Goal: Navigation & Orientation: Find specific page/section

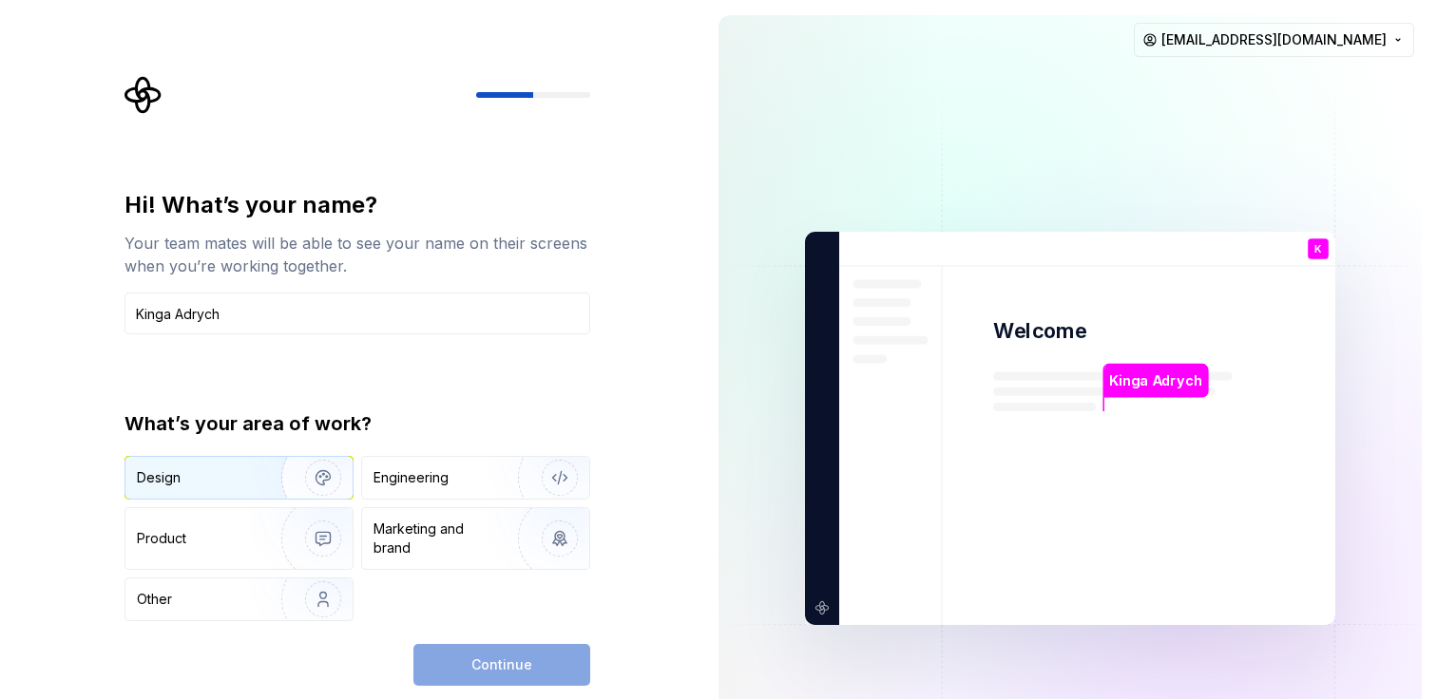
type input "Kinga Adrych"
click at [226, 481] on div "Design" at bounding box center [197, 477] width 120 height 19
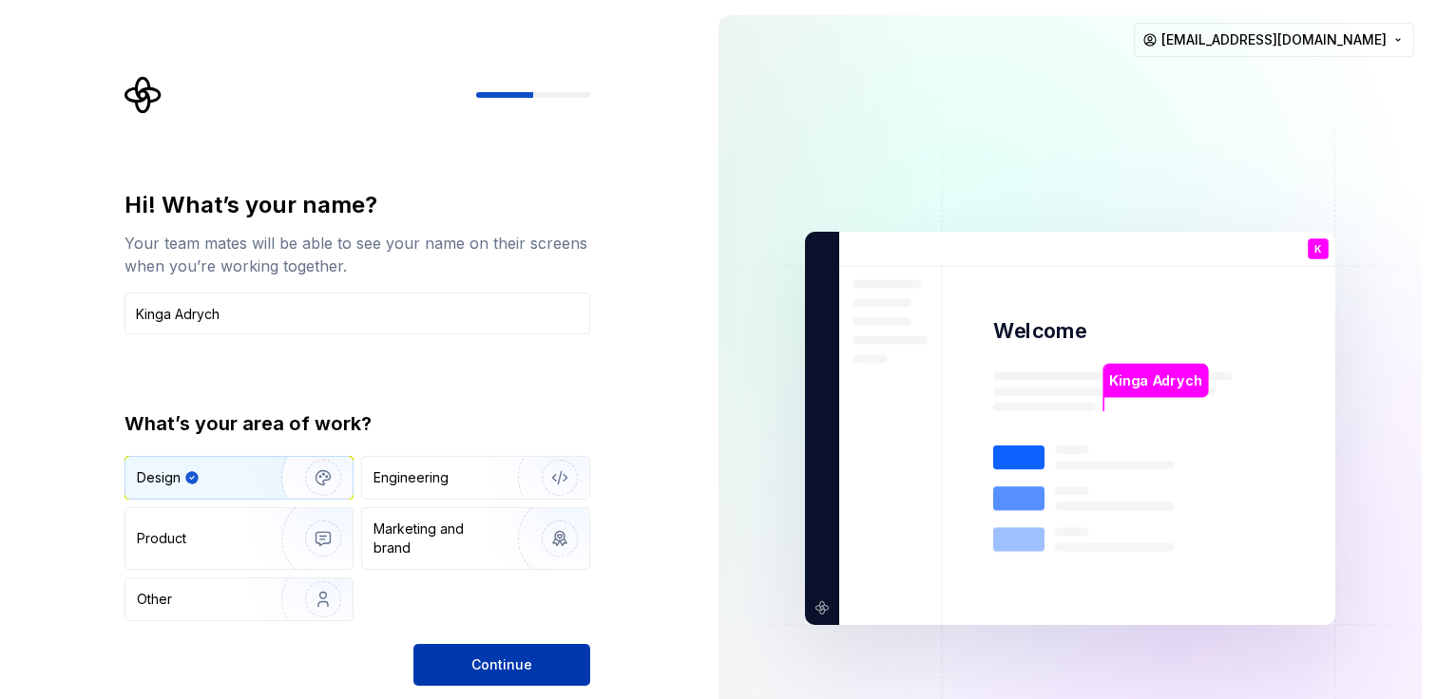
click at [521, 667] on span "Continue" at bounding box center [501, 665] width 61 height 19
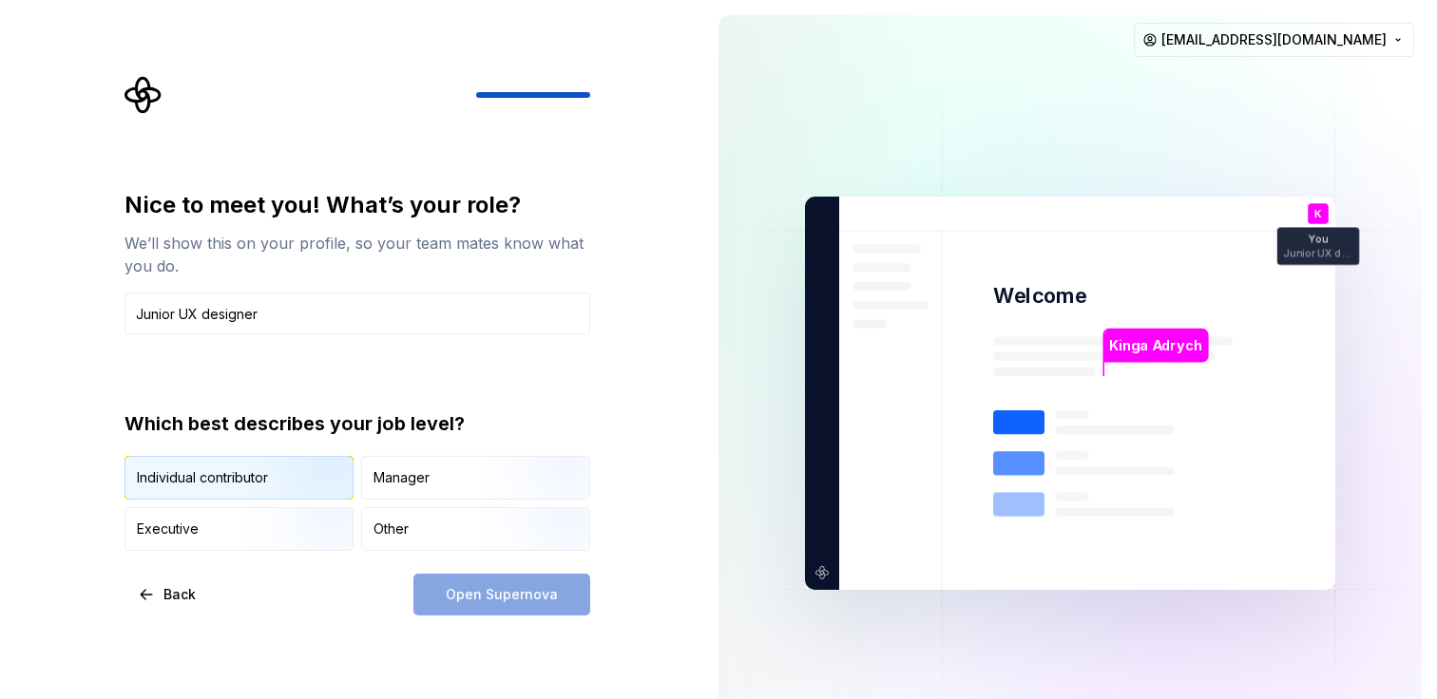
type input "Junior UX designer"
click at [276, 486] on img "button" at bounding box center [307, 501] width 122 height 127
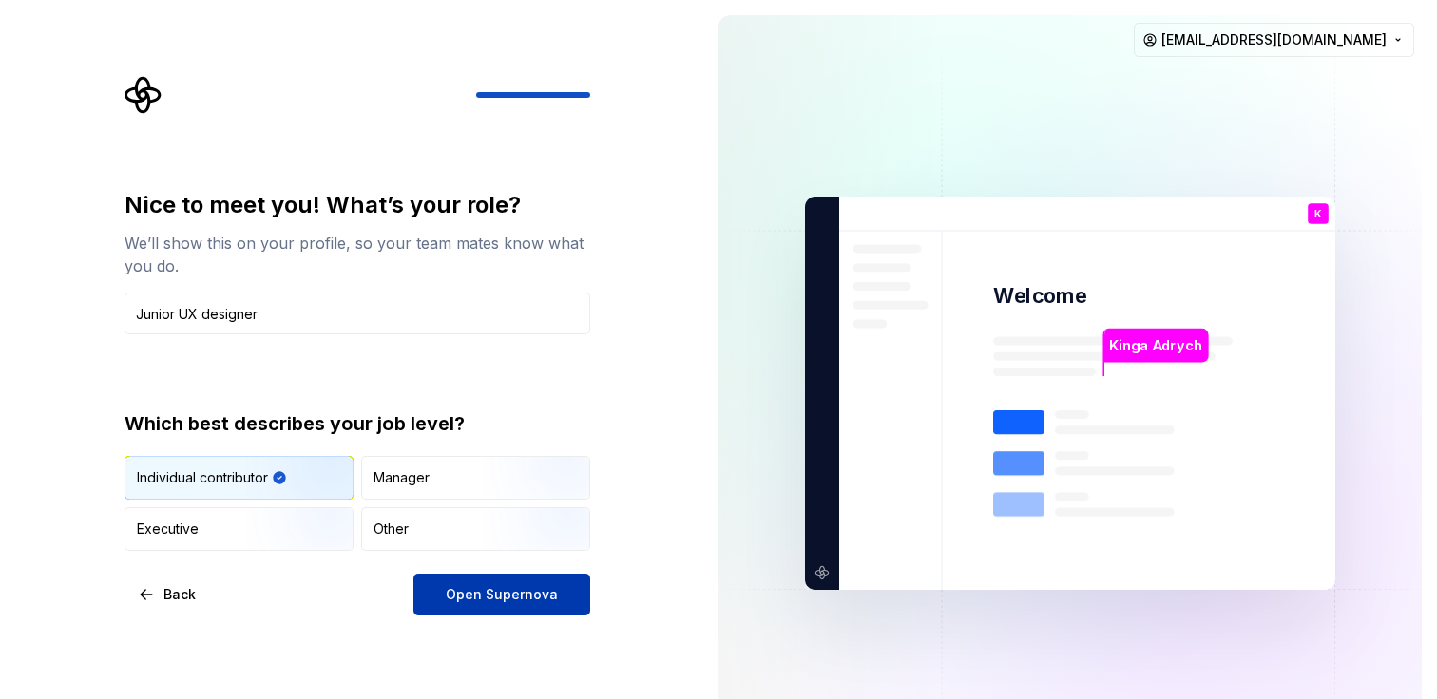
click at [498, 601] on span "Open Supernova" at bounding box center [502, 594] width 112 height 19
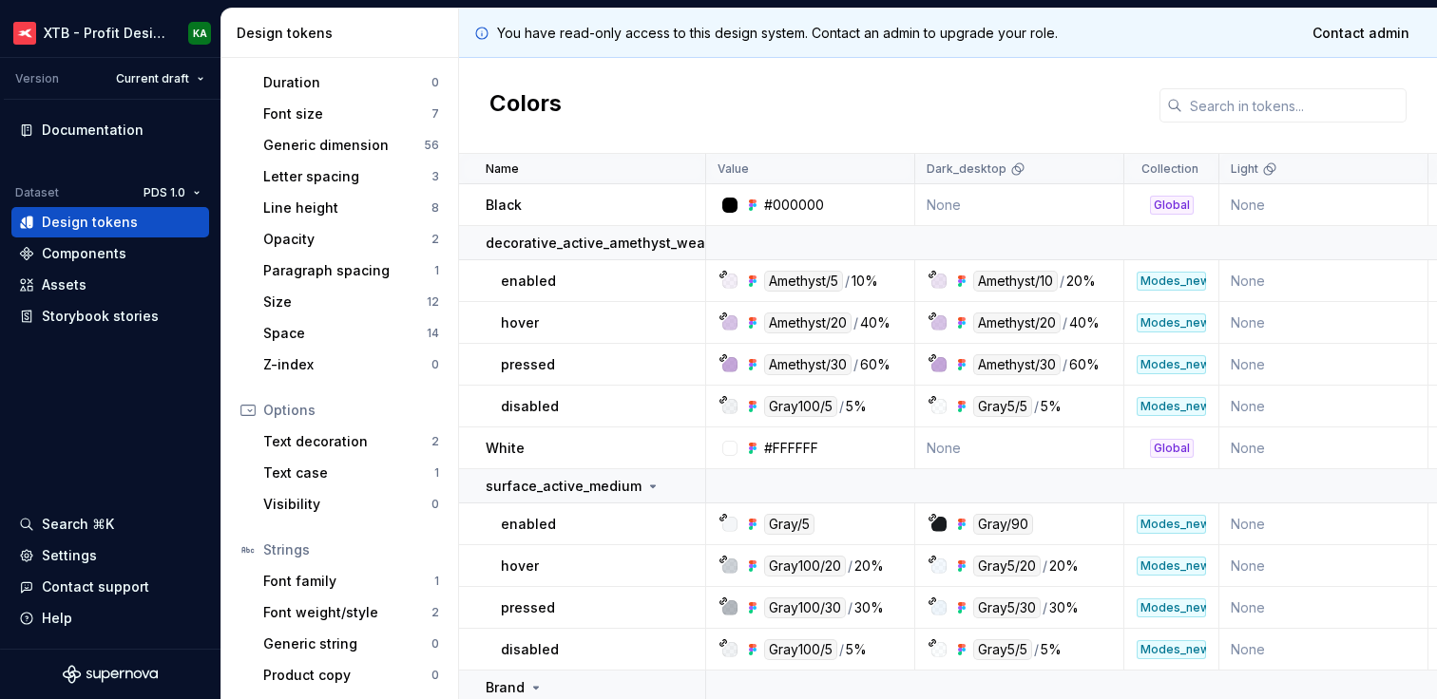
scroll to position [341, 0]
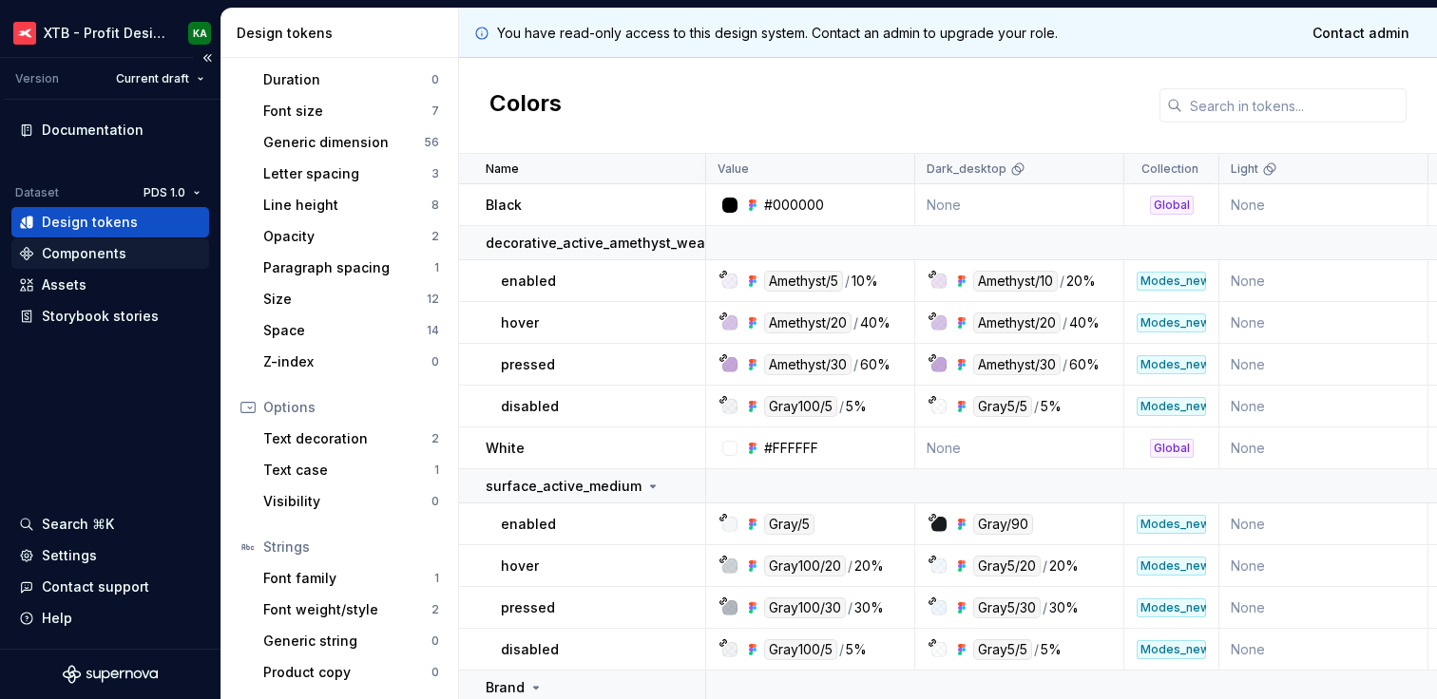
click at [73, 253] on div "Components" at bounding box center [84, 253] width 85 height 19
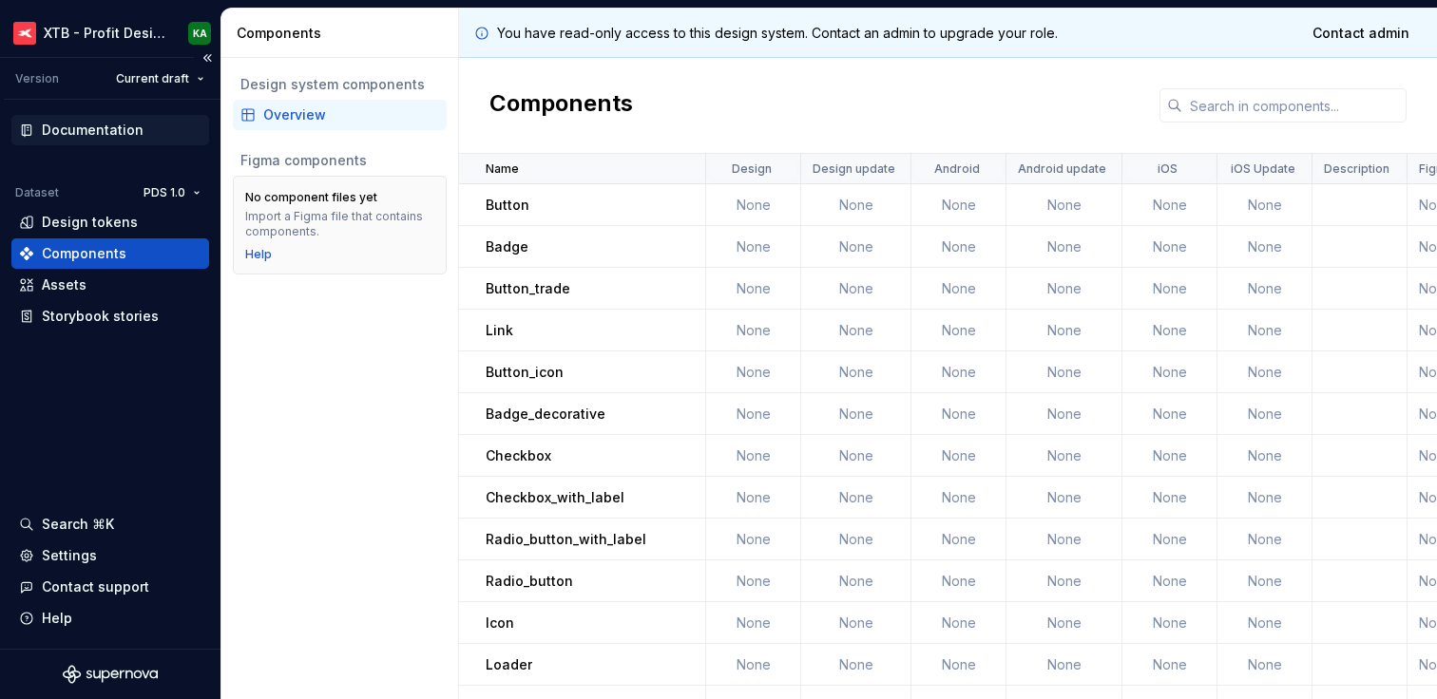
click at [120, 125] on div "Documentation" at bounding box center [93, 130] width 102 height 19
click at [173, 31] on html "XTB - Profit Design System KA Version Current draft Documentation Dataset PDS 1…" at bounding box center [718, 349] width 1437 height 699
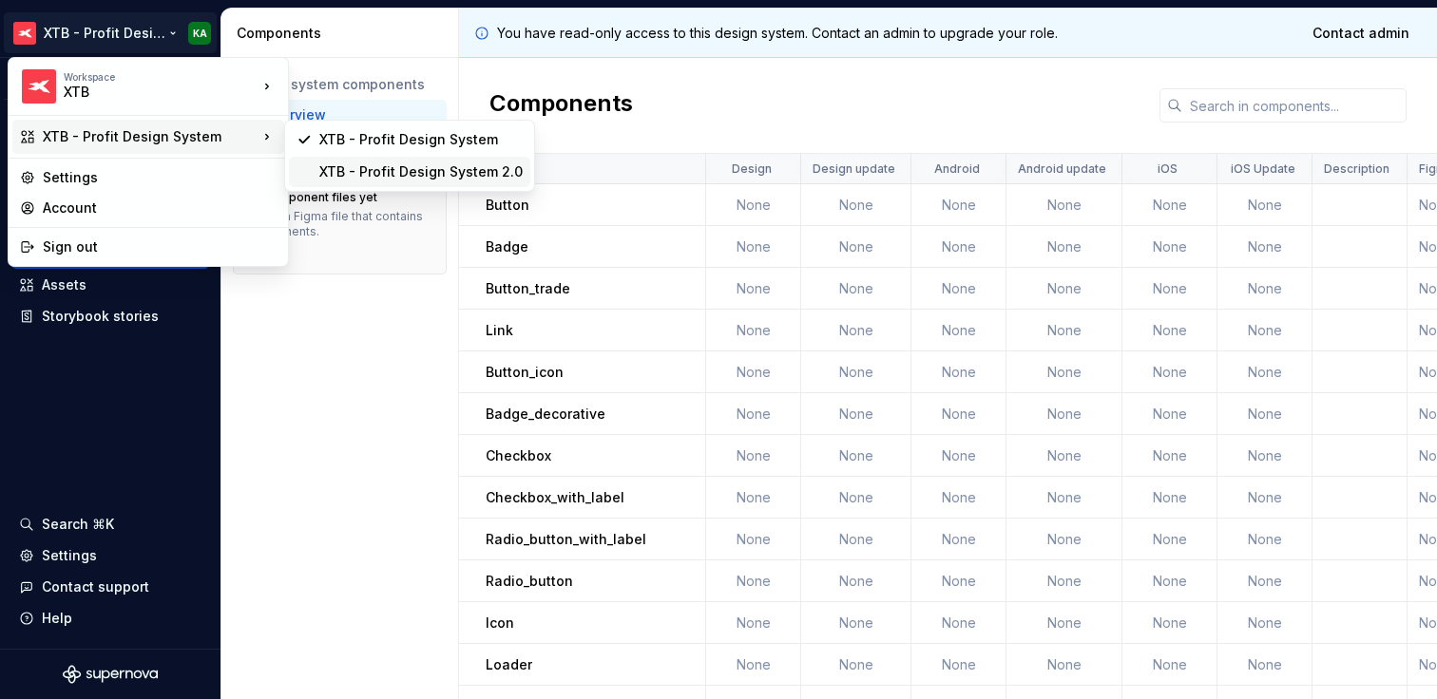
click at [347, 171] on div "XTB - Profit Design System 2.0" at bounding box center [420, 171] width 203 height 19
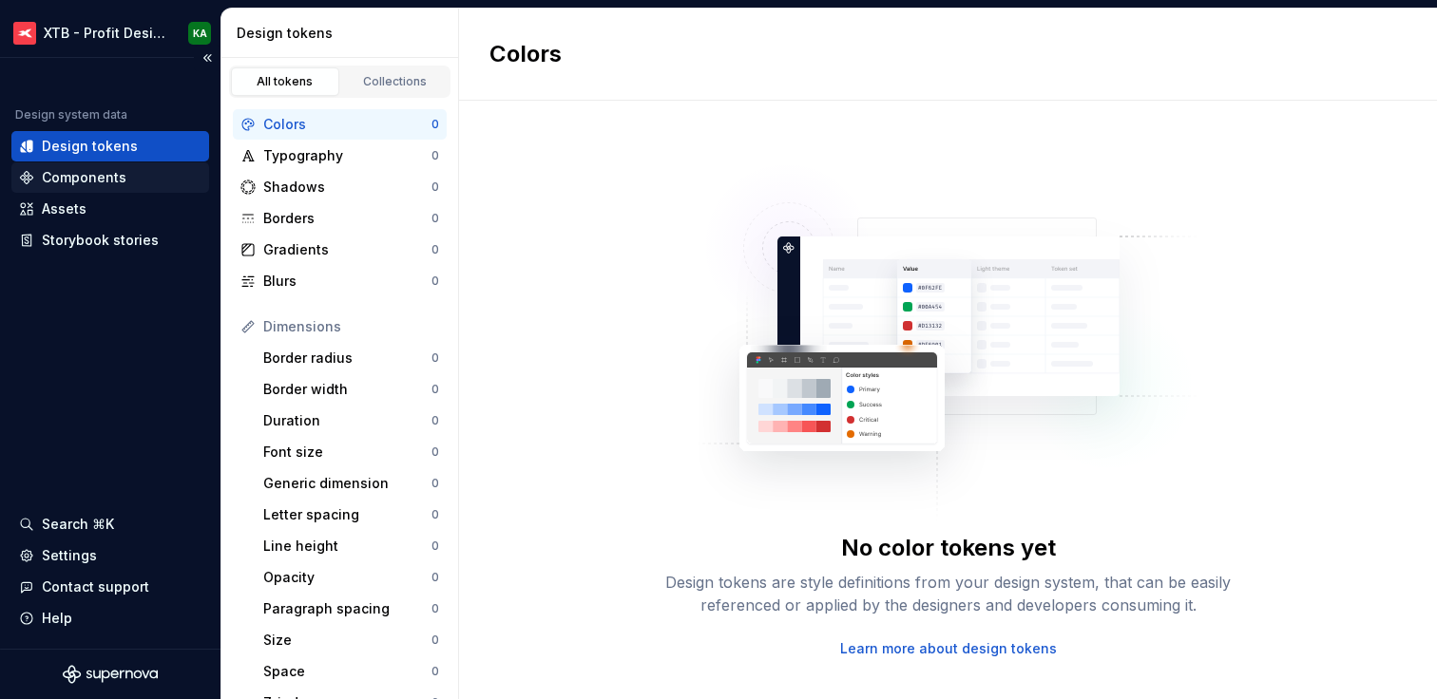
click at [155, 179] on div "Components" at bounding box center [110, 177] width 182 height 19
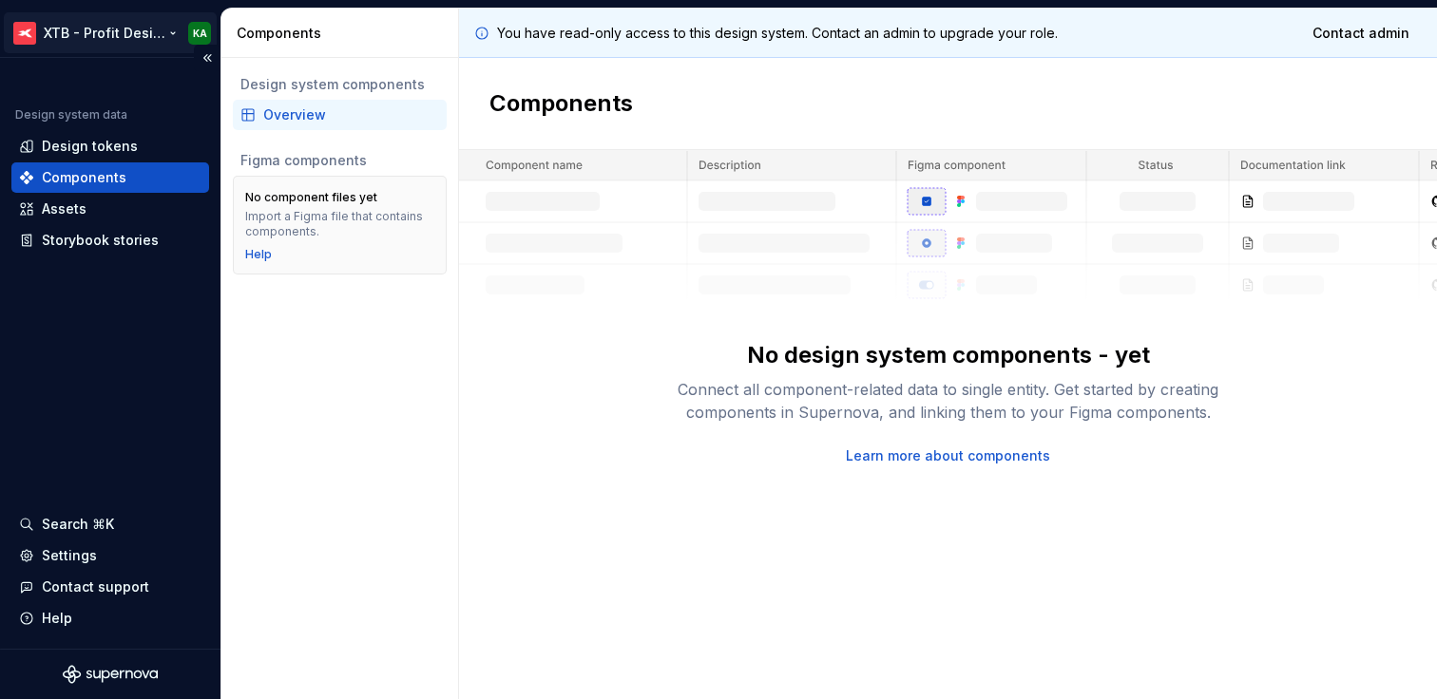
click at [133, 37] on html "XTB - Profit Design System 2.0 KA Design system data Design tokens Components A…" at bounding box center [718, 349] width 1437 height 699
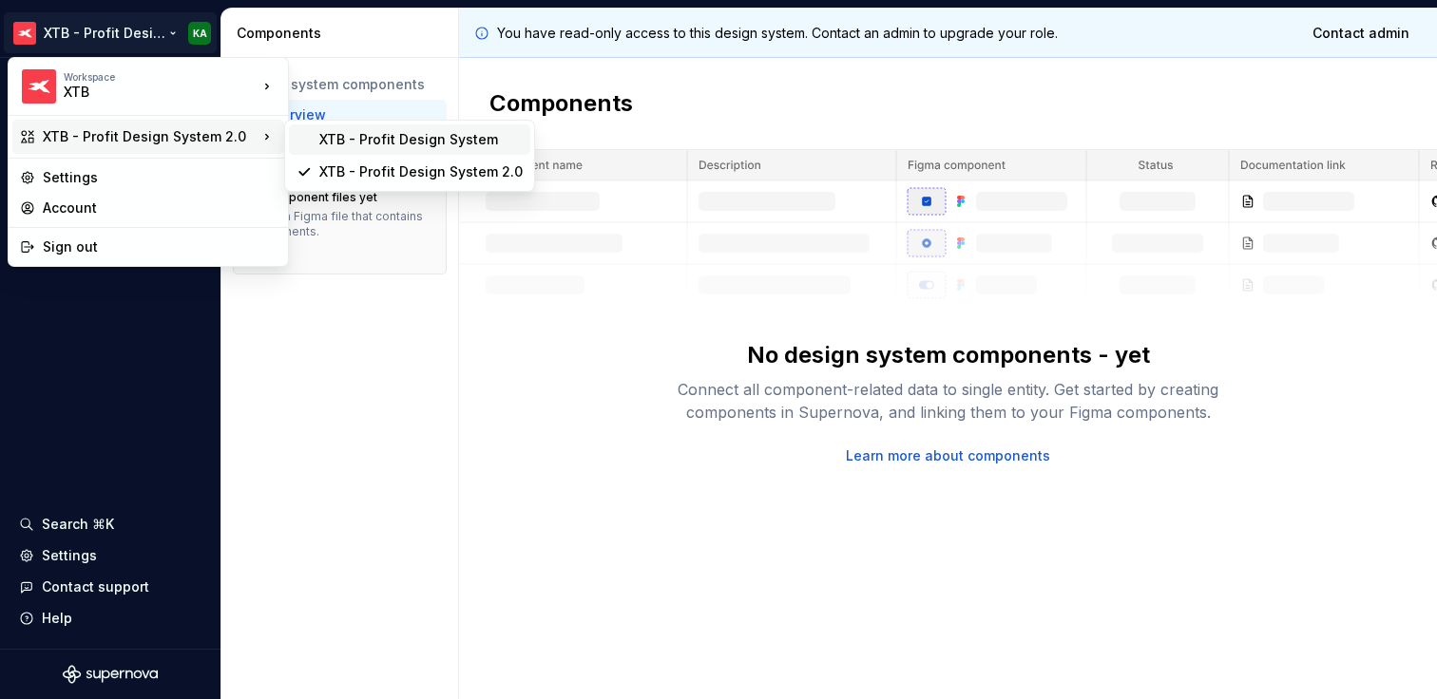
click at [377, 143] on div "XTB - Profit Design System" at bounding box center [420, 139] width 203 height 19
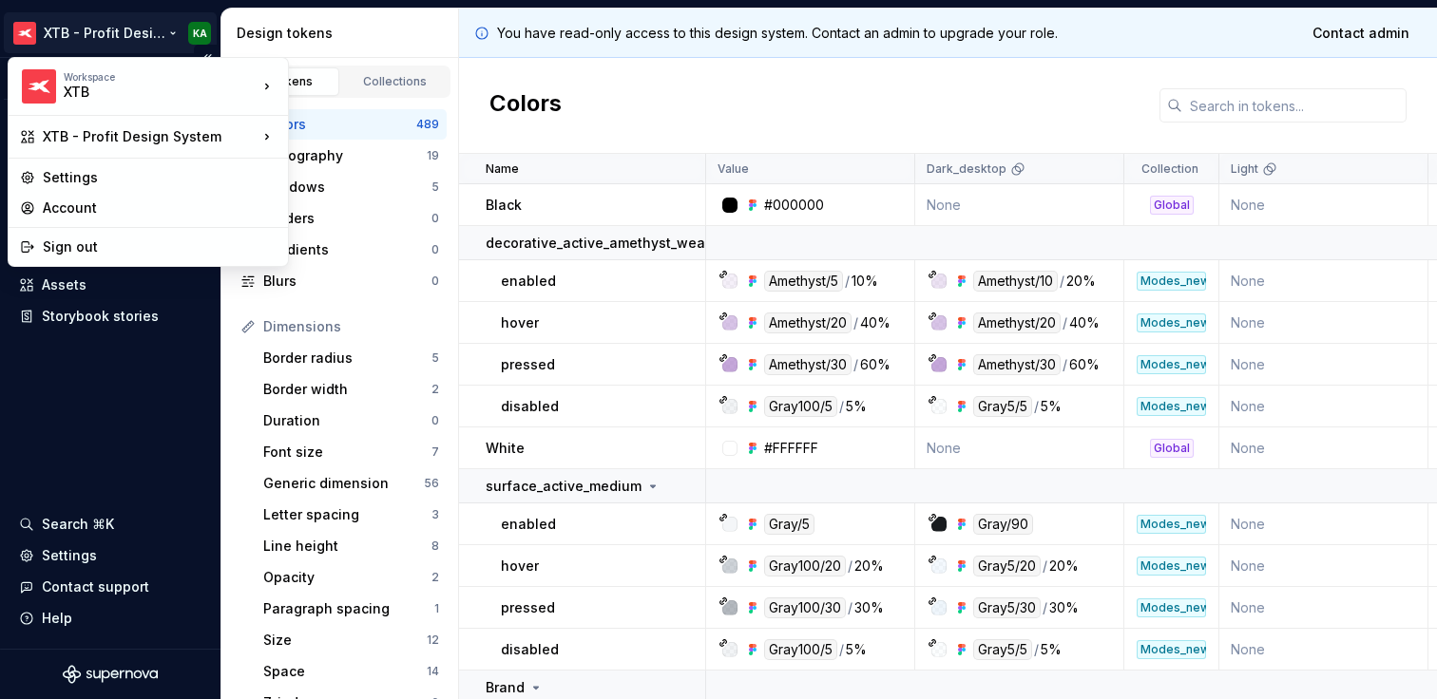
click at [170, 38] on html "XTB - Profit Design System KA Version Current draft Documentation Dataset PDS 1…" at bounding box center [718, 349] width 1437 height 699
click at [80, 204] on div "Account" at bounding box center [160, 208] width 234 height 19
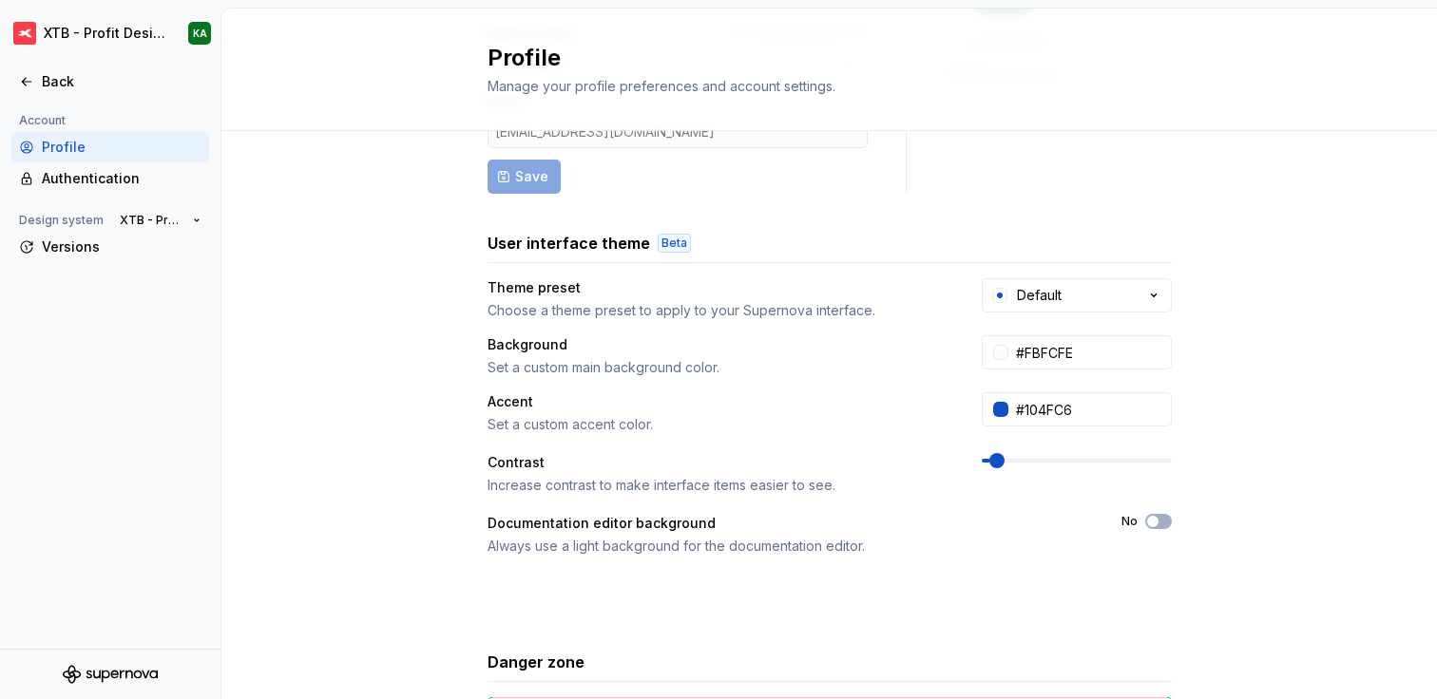
scroll to position [244, 0]
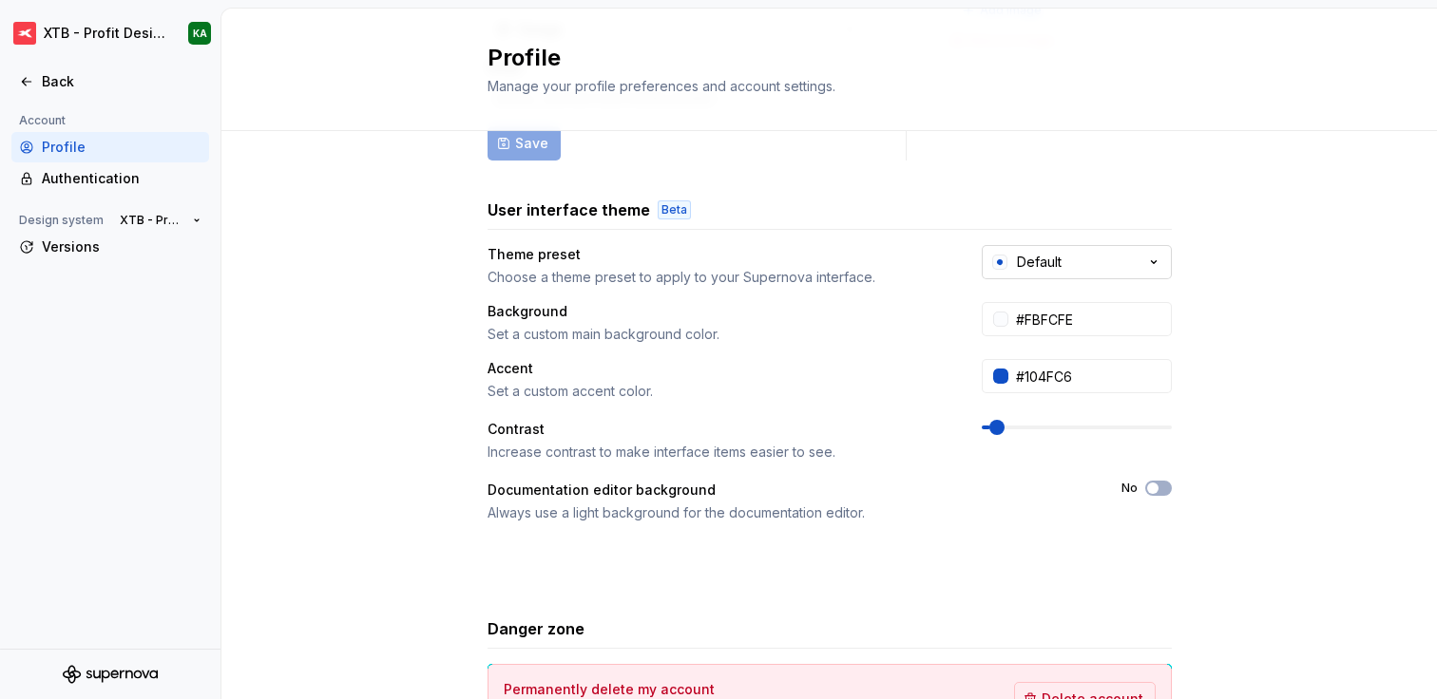
click at [1083, 267] on button "Default" at bounding box center [1076, 262] width 190 height 34
click at [1236, 305] on div "Full name Affects Supernova AI Kinga Adrych Area of work Affects Supernova AI D…" at bounding box center [828, 366] width 1215 height 958
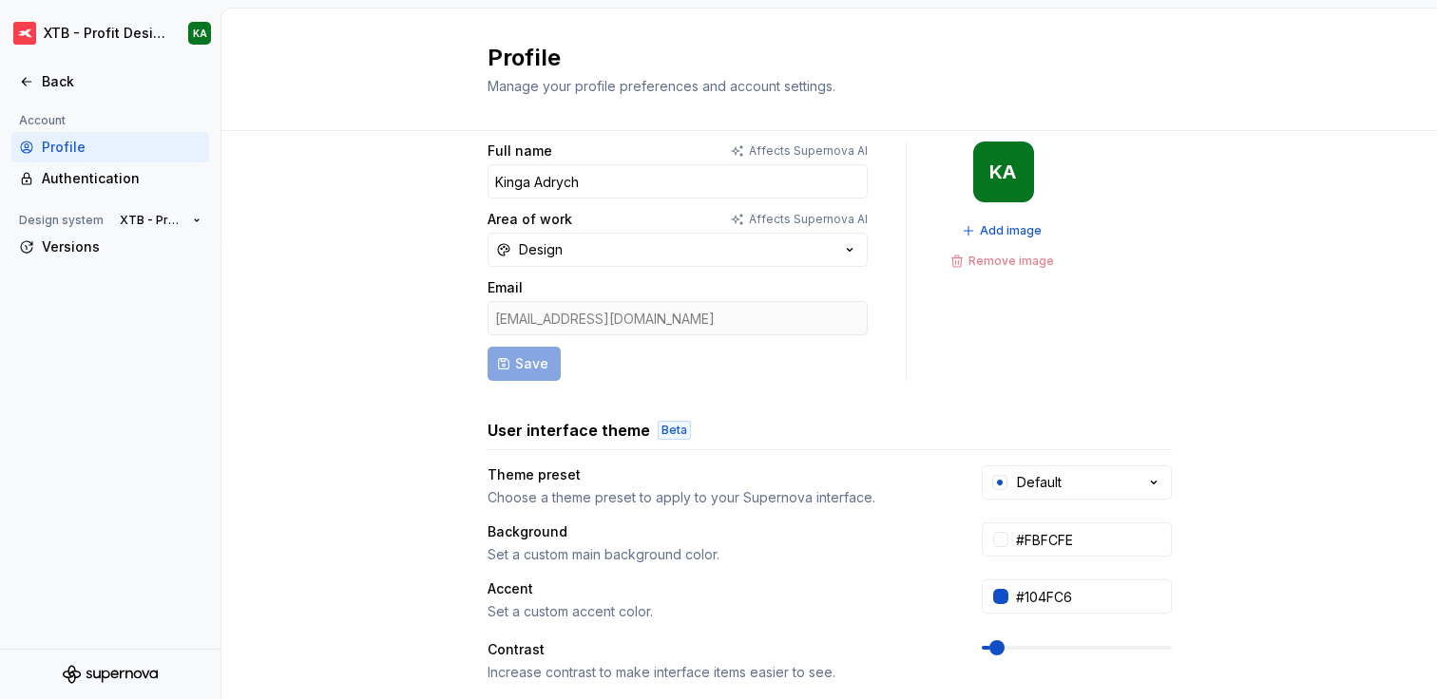
scroll to position [0, 0]
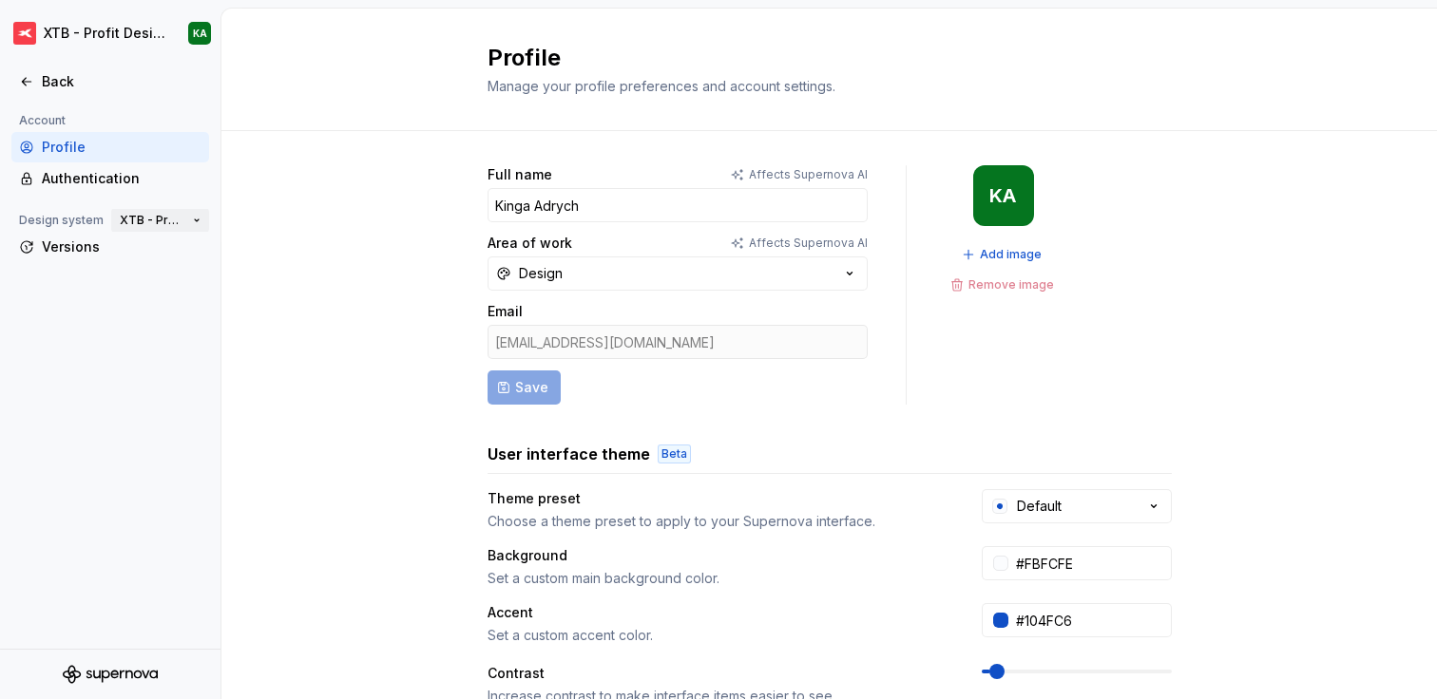
click at [150, 218] on span "XTB - Profit Design System" at bounding box center [153, 220] width 66 height 15
click at [361, 200] on div "Full name Affects Supernova AI Kinga Adrych Area of work Affects Supernova AI D…" at bounding box center [828, 610] width 1215 height 958
click at [35, 76] on div "Back" at bounding box center [110, 81] width 182 height 19
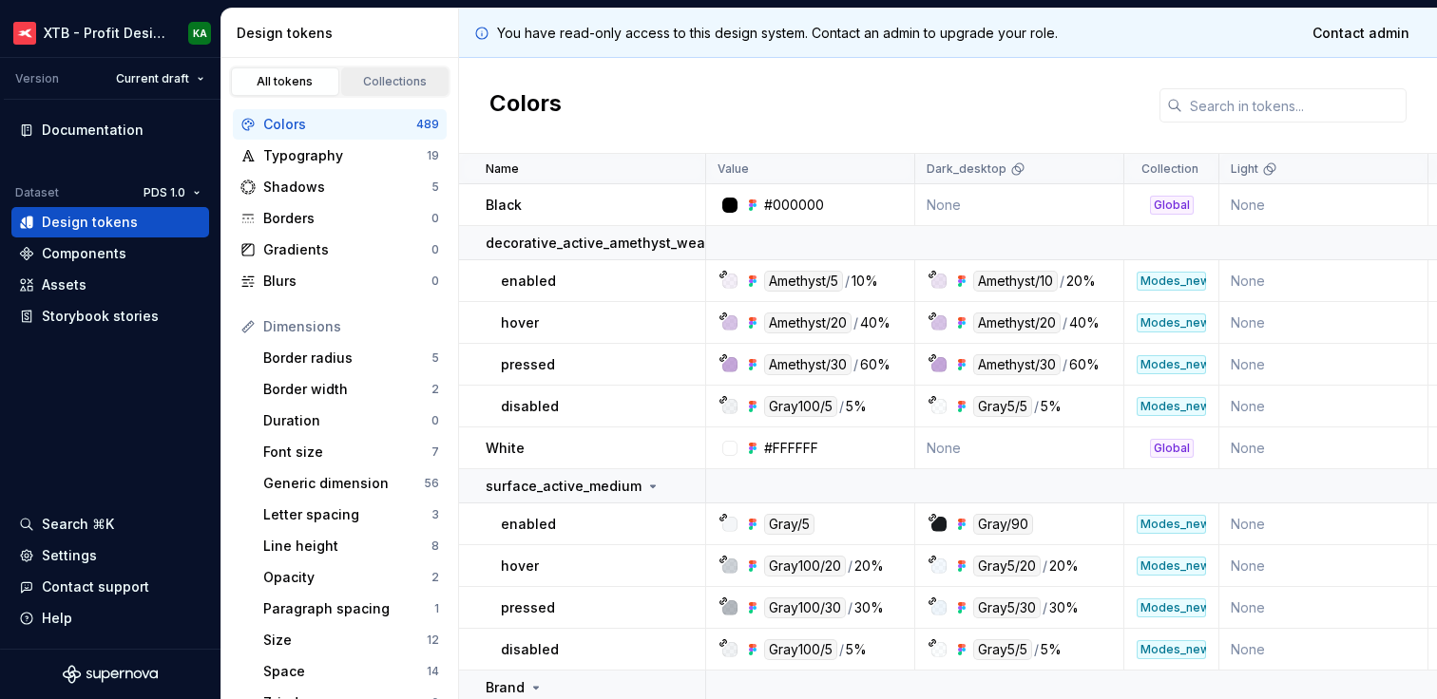
click at [373, 82] on div "Collections" at bounding box center [395, 81] width 95 height 15
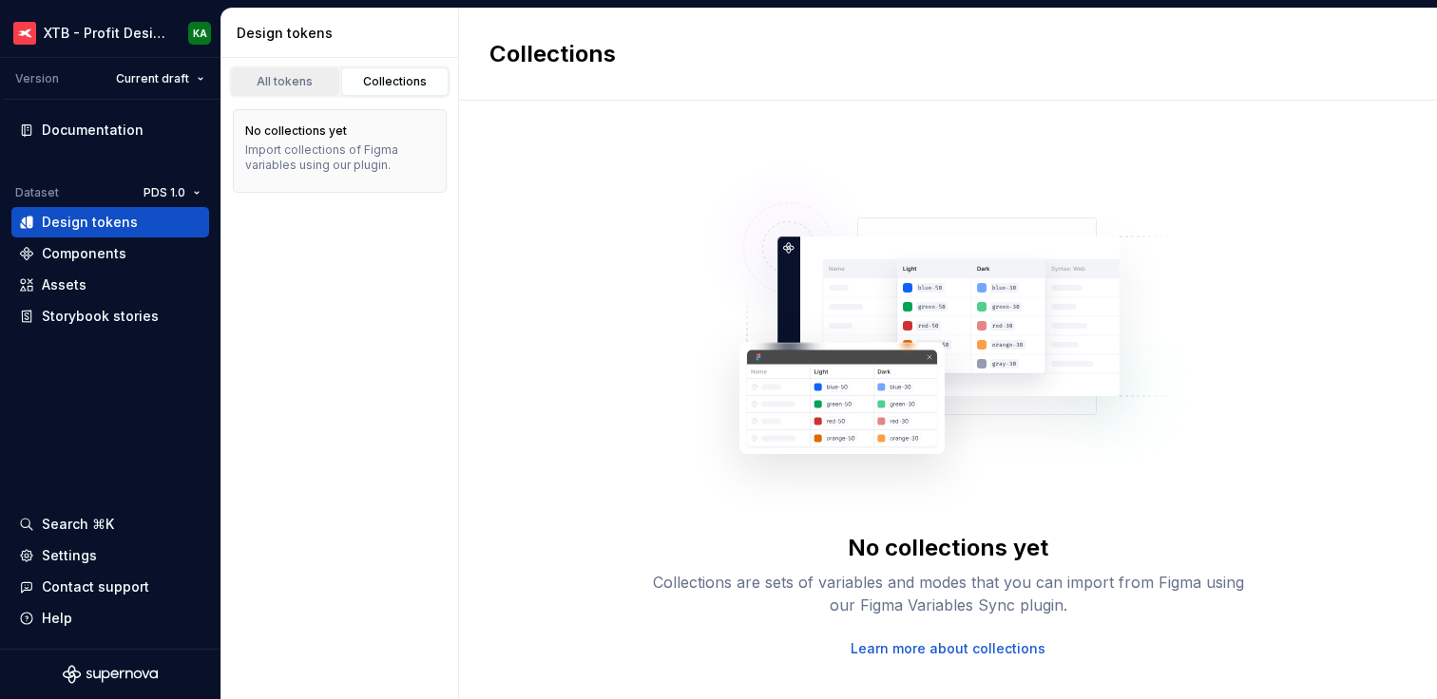
click at [295, 86] on div "All tokens" at bounding box center [285, 81] width 95 height 15
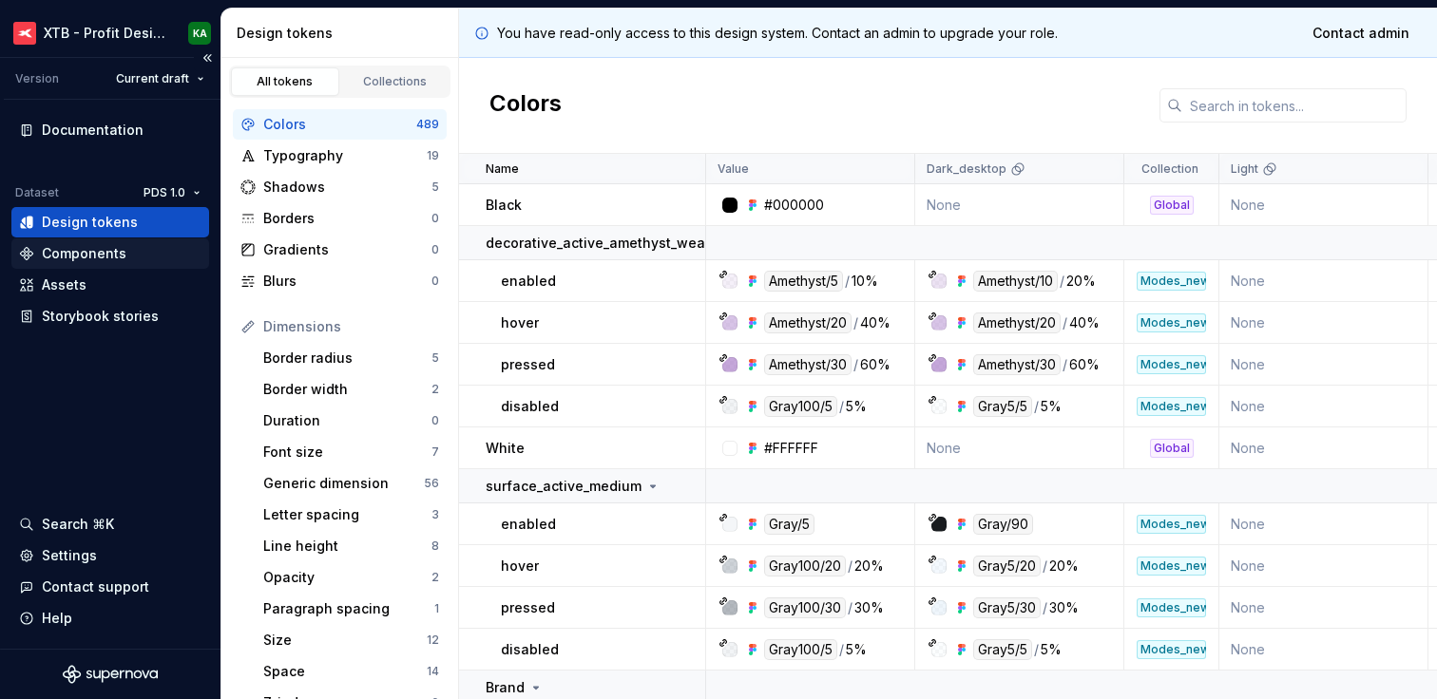
click at [82, 256] on div "Components" at bounding box center [84, 253] width 85 height 19
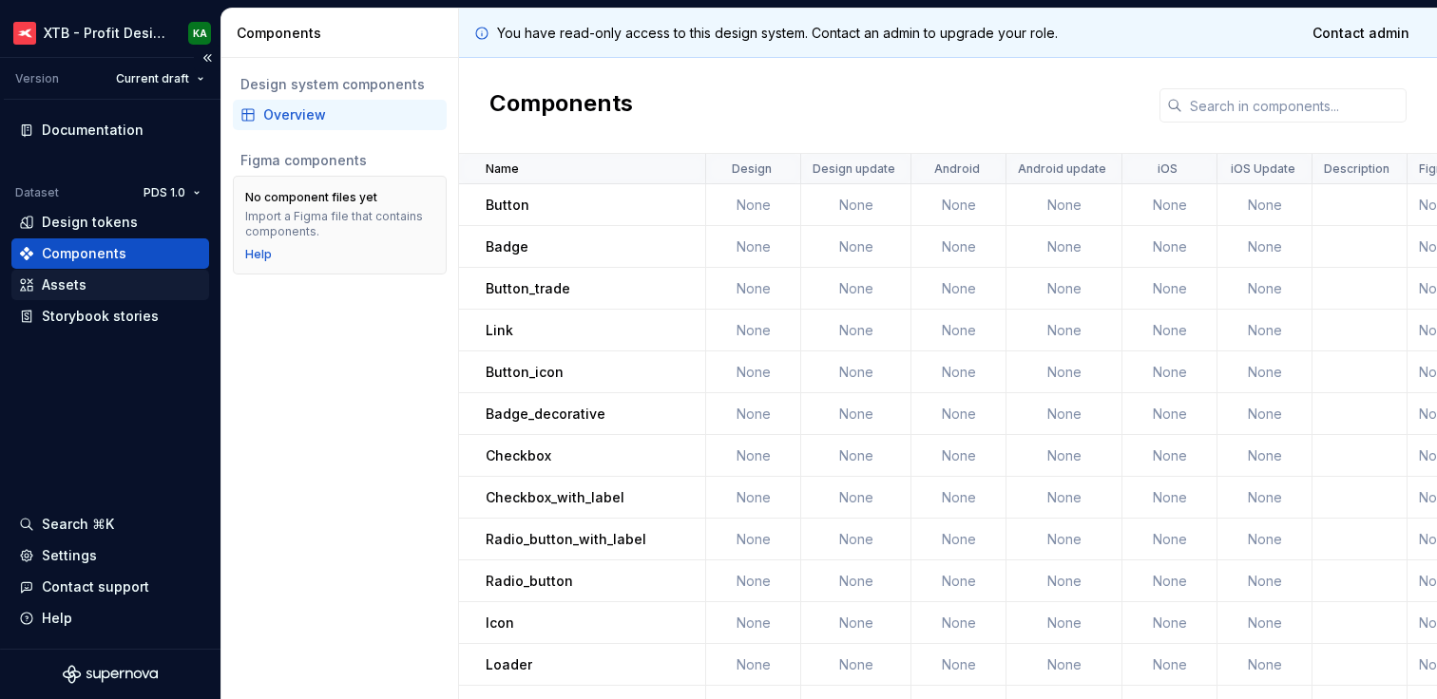
click at [89, 288] on div "Assets" at bounding box center [110, 285] width 182 height 19
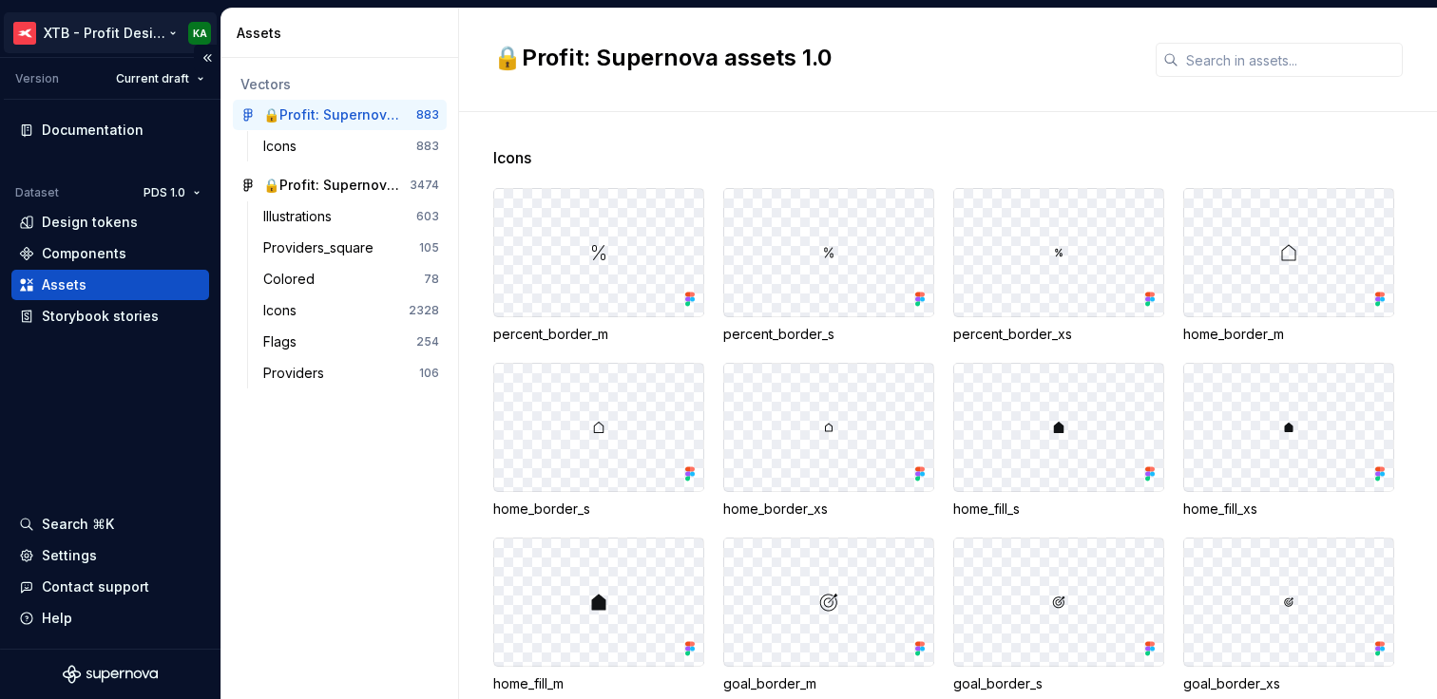
click at [104, 30] on html "XTB - Profit Design System KA Version Current draft Documentation Dataset PDS 1…" at bounding box center [718, 349] width 1437 height 699
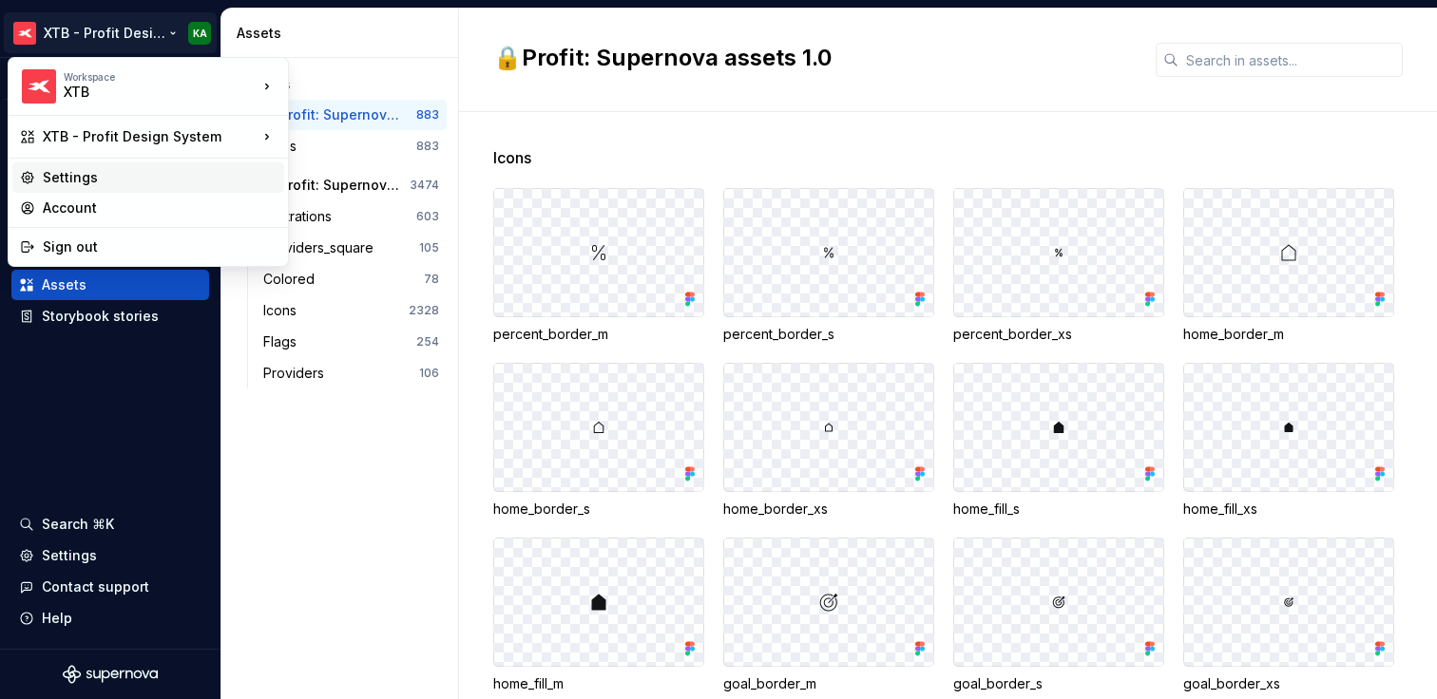
click at [93, 179] on div "Settings" at bounding box center [160, 177] width 234 height 19
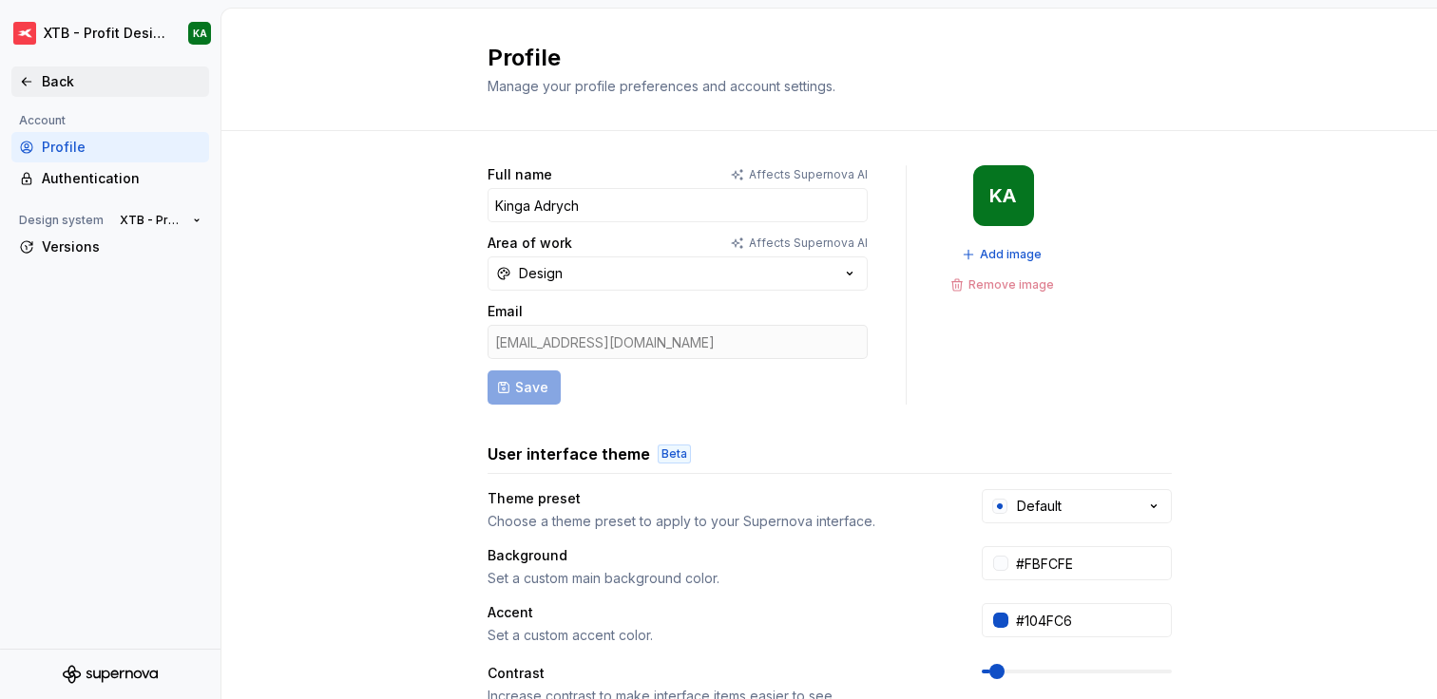
click at [52, 79] on div "Back" at bounding box center [122, 81] width 160 height 19
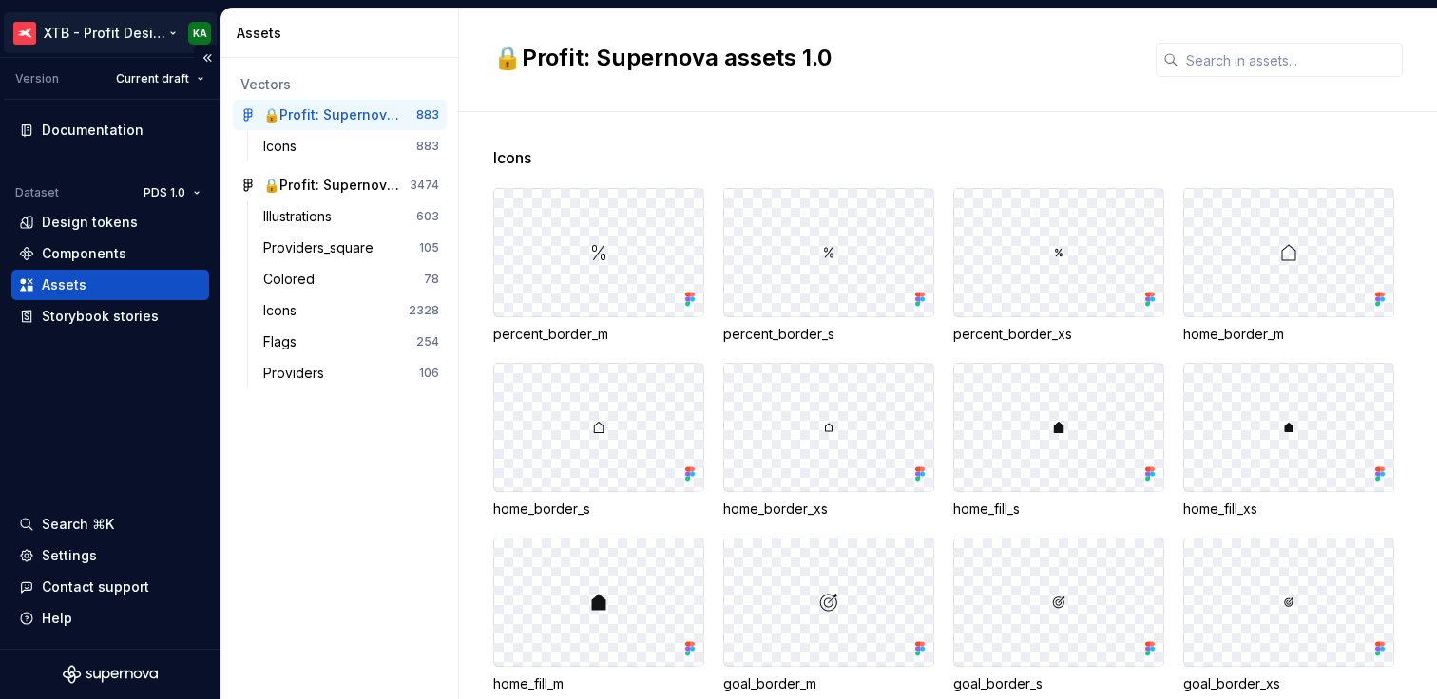
click at [150, 35] on html "XTB - Profit Design System KA Version Current draft Documentation Dataset PDS 1…" at bounding box center [718, 349] width 1437 height 699
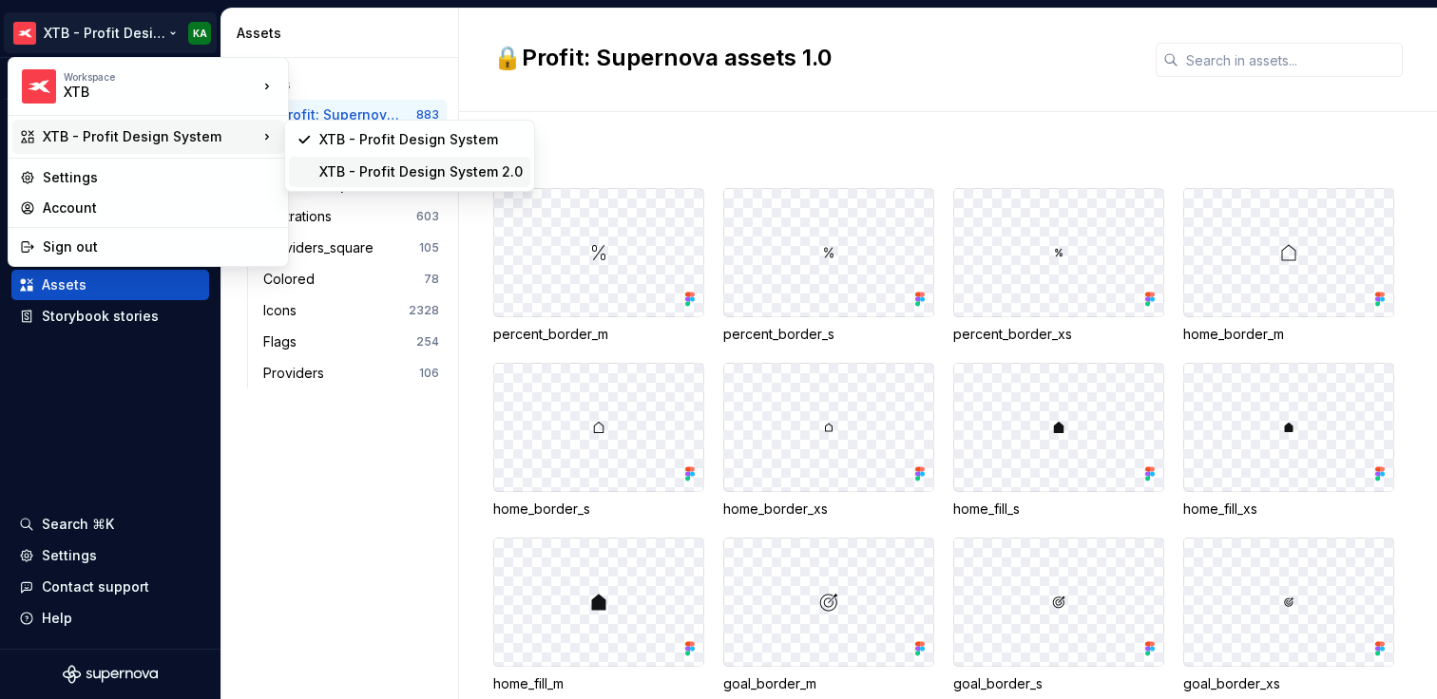
click at [362, 173] on div "XTB - Profit Design System 2.0" at bounding box center [420, 171] width 203 height 19
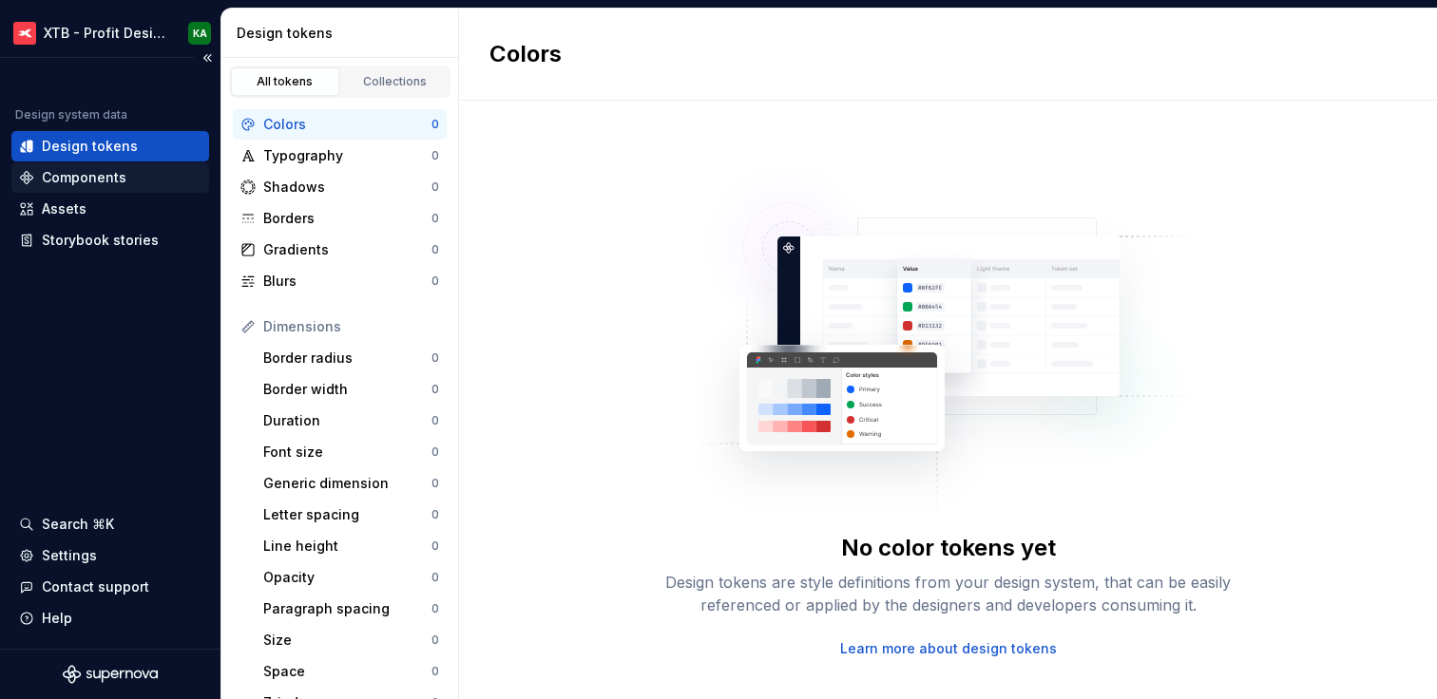
click at [112, 170] on div "Components" at bounding box center [84, 177] width 85 height 19
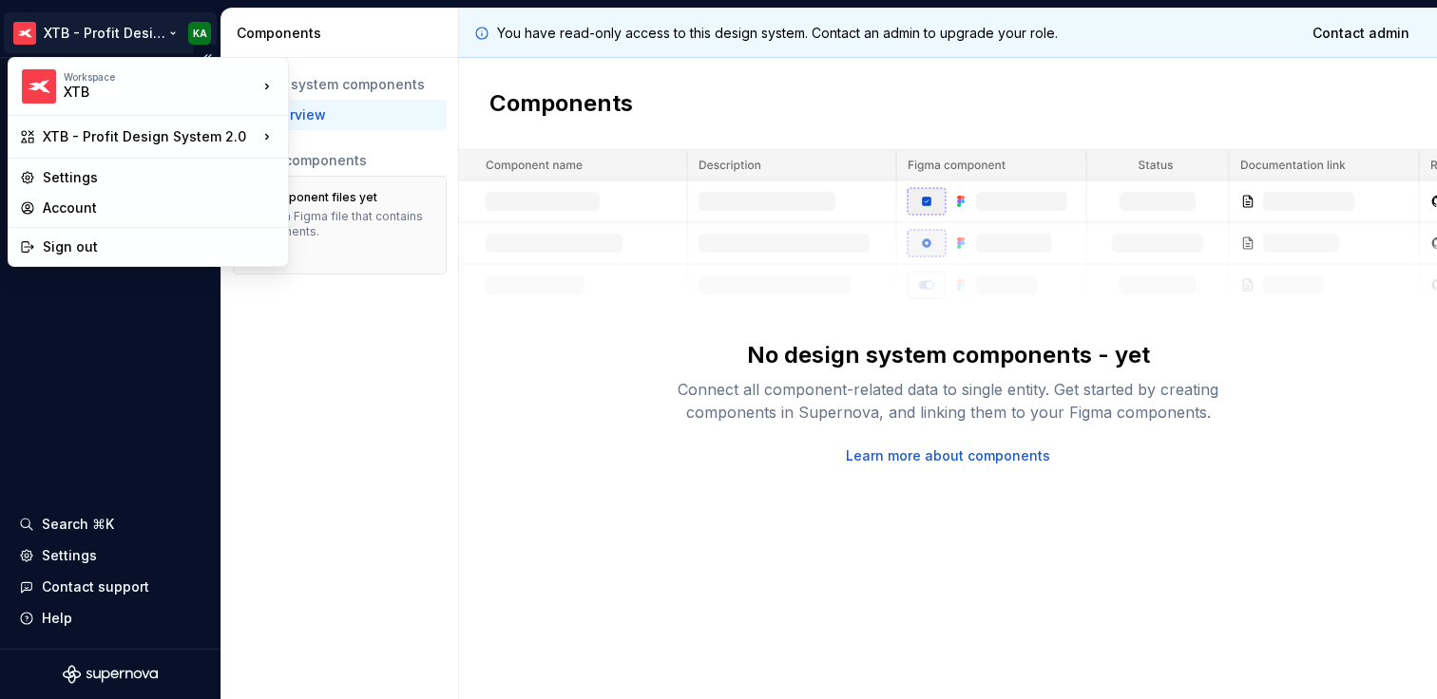
click at [140, 38] on html "XTB - Profit Design System 2.0 KA Design system data Design tokens Components A…" at bounding box center [718, 349] width 1437 height 699
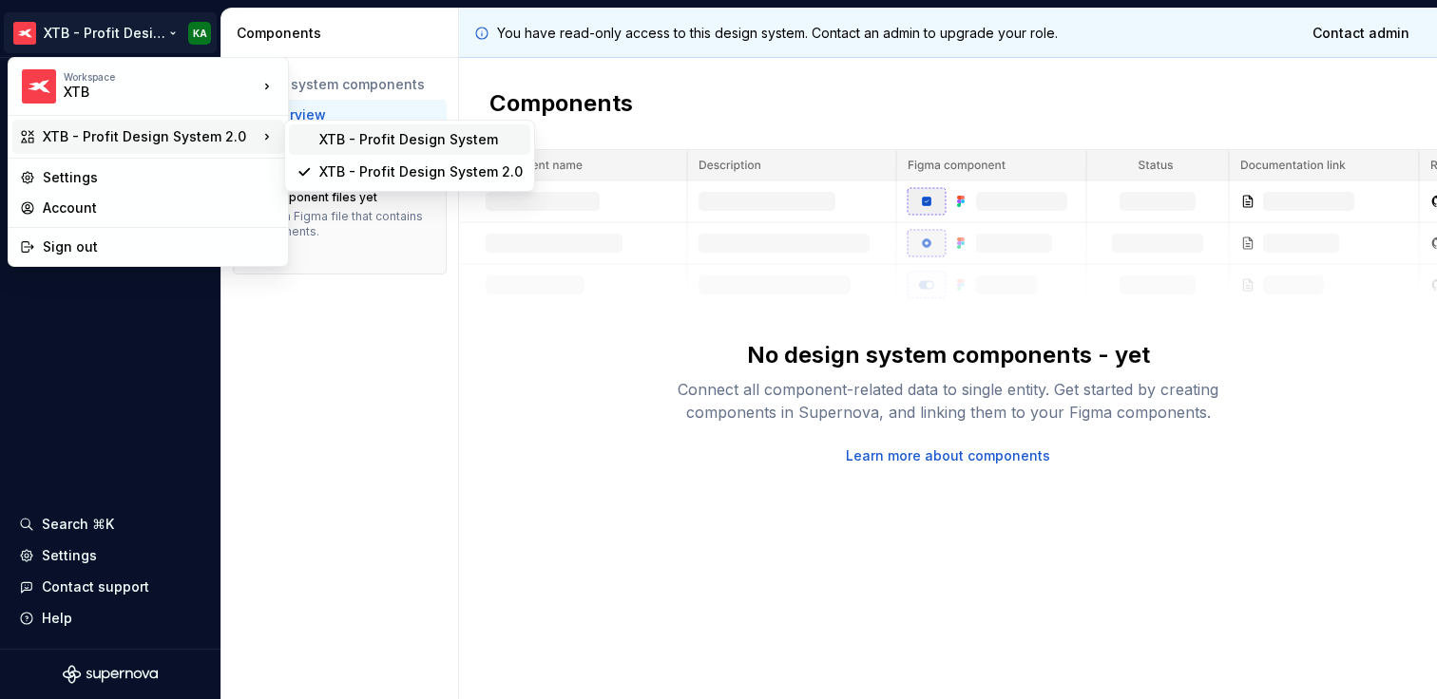
click at [363, 142] on div "XTB - Profit Design System" at bounding box center [420, 139] width 203 height 19
